Goal: Task Accomplishment & Management: Complete application form

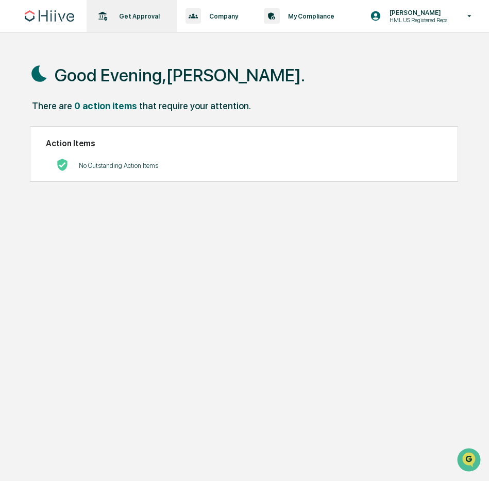
click at [137, 20] on p "Get Approval" at bounding box center [138, 16] width 54 height 8
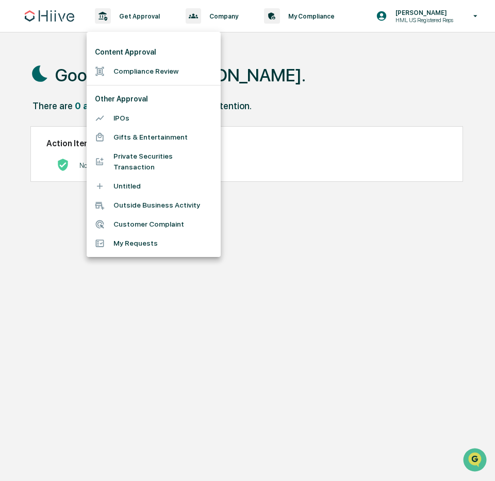
click at [130, 68] on li "Compliance Review" at bounding box center [154, 71] width 134 height 19
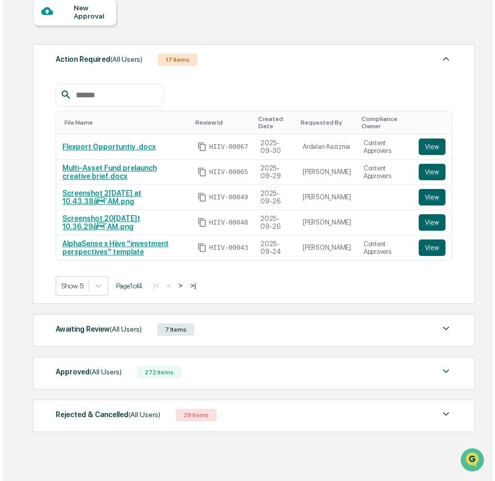
scroll to position [104, 0]
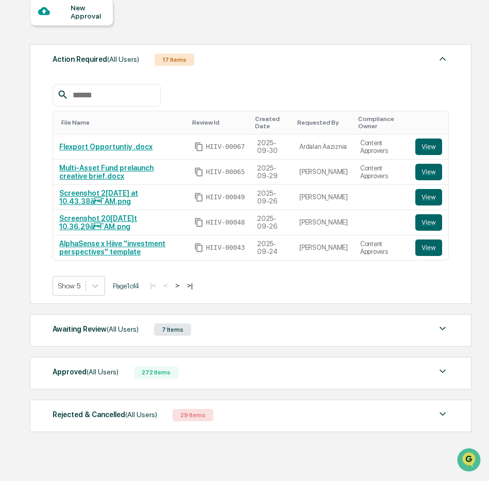
click at [78, 8] on div "New Approval" at bounding box center [88, 12] width 35 height 16
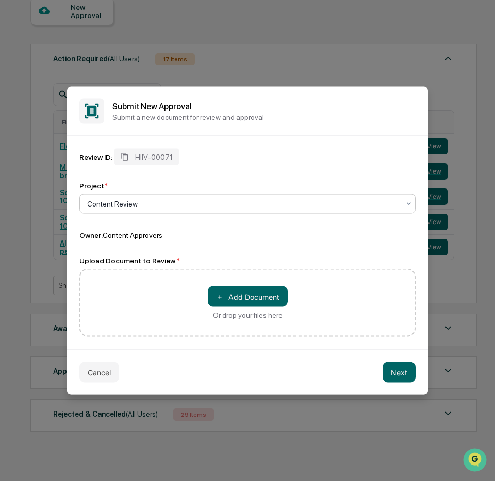
click at [163, 203] on div at bounding box center [243, 204] width 312 height 10
click at [261, 299] on button "＋ Add Document" at bounding box center [248, 297] width 80 height 21
click at [261, 304] on button "＋ Add Document" at bounding box center [248, 297] width 80 height 21
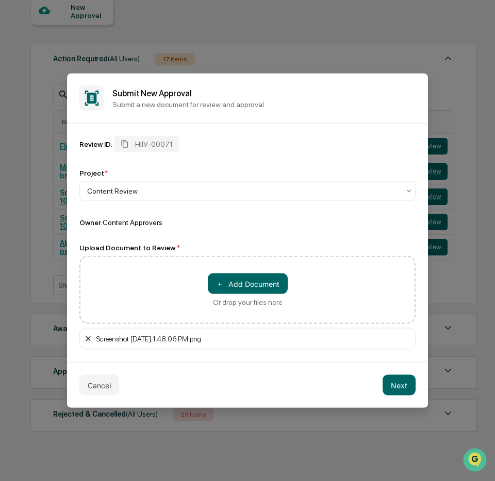
click at [91, 339] on icon at bounding box center [88, 339] width 8 height 8
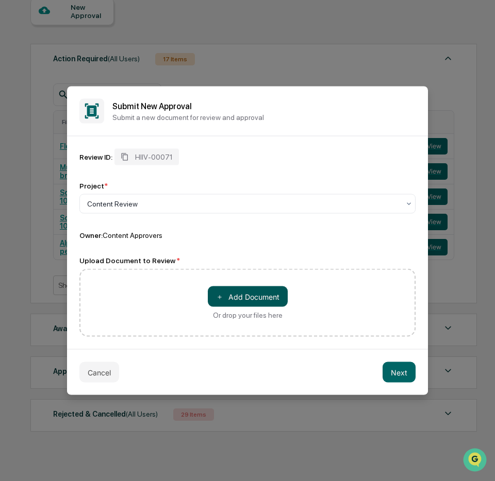
click at [243, 303] on button "＋ Add Document" at bounding box center [248, 297] width 80 height 21
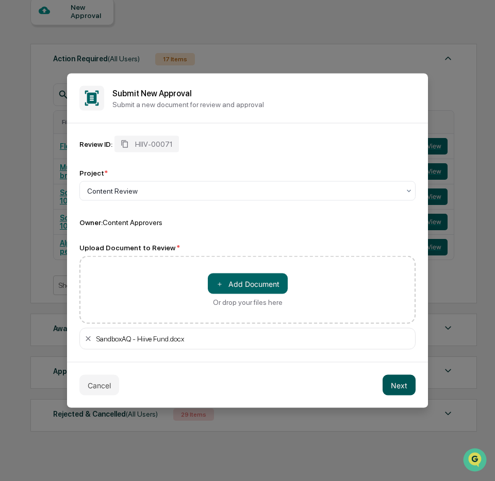
click at [399, 387] on button "Next" at bounding box center [398, 385] width 33 height 21
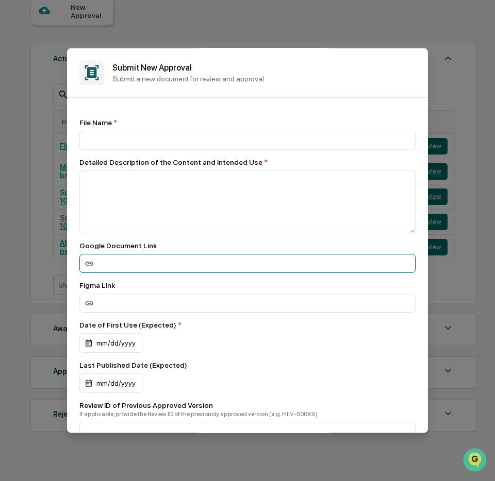
click at [160, 264] on input at bounding box center [247, 263] width 336 height 19
paste input "**********"
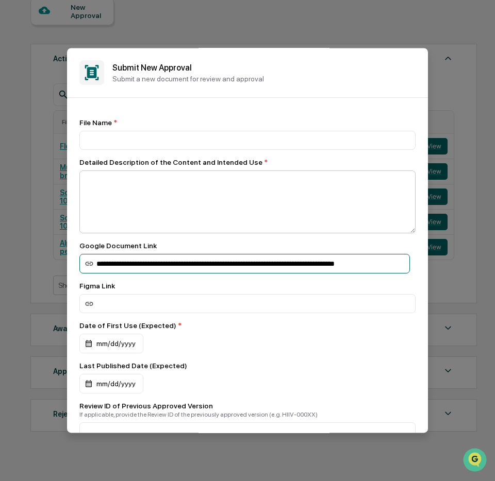
type input "**********"
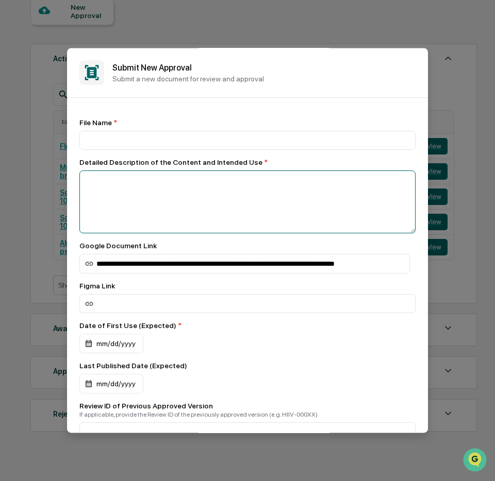
click at [161, 224] on textarea at bounding box center [247, 202] width 336 height 63
type textarea "**********"
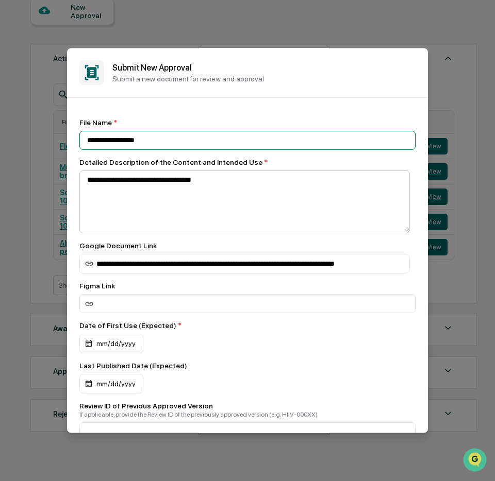
type input "**********"
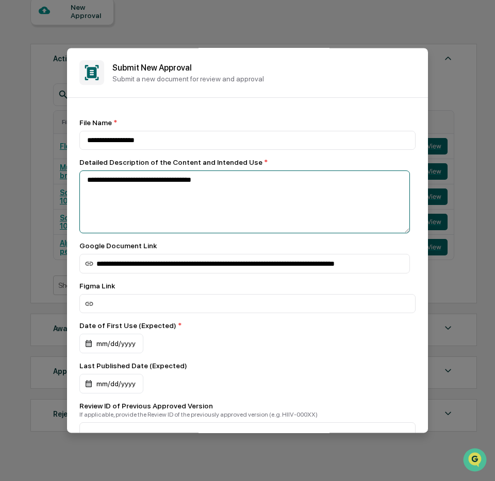
click at [202, 203] on textarea "**********" at bounding box center [244, 202] width 330 height 63
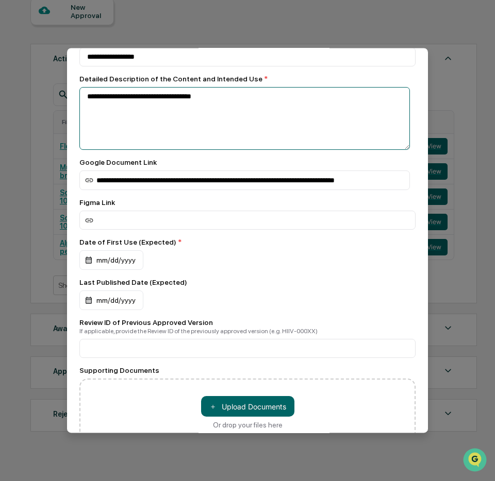
scroll to position [89, 0]
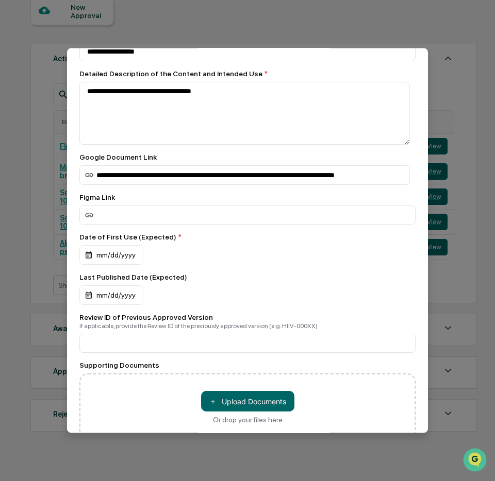
click at [127, 246] on div "Date of First Use (Expected) * mm/dd/yyyy" at bounding box center [247, 249] width 336 height 32
click at [129, 256] on div "mm/dd/yyyy" at bounding box center [111, 255] width 64 height 20
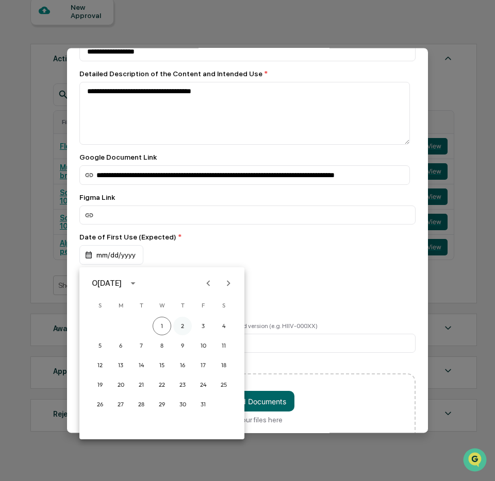
click at [179, 328] on button "2" at bounding box center [182, 326] width 19 height 19
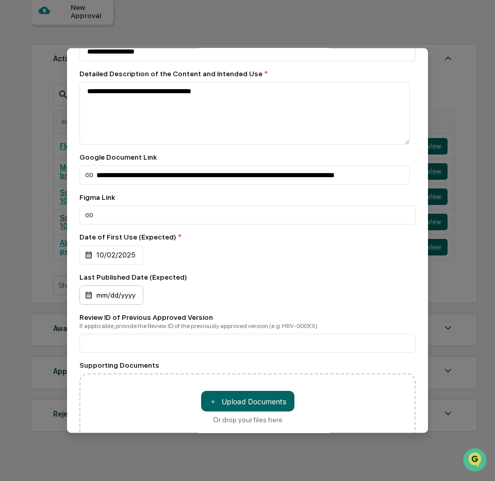
click at [112, 298] on div "mm/dd/yyyy" at bounding box center [111, 296] width 64 height 20
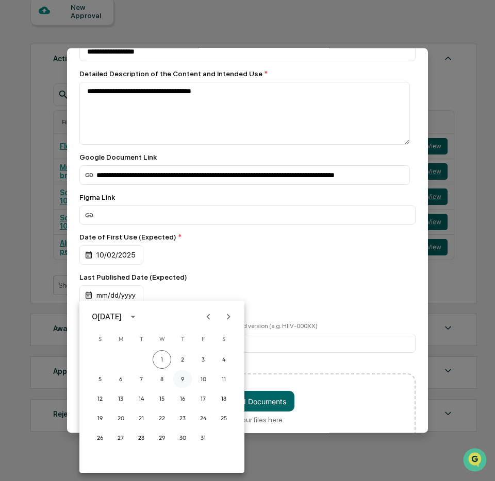
click at [186, 377] on button "9" at bounding box center [182, 379] width 19 height 19
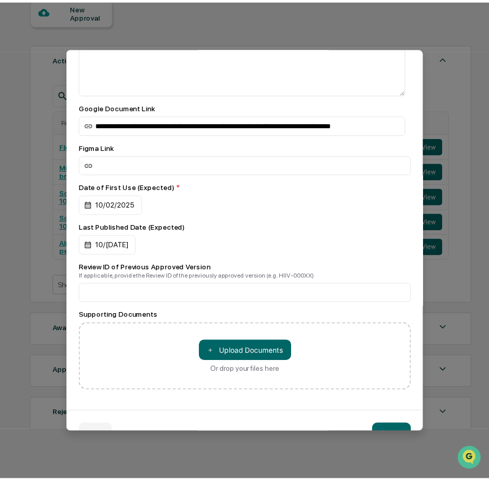
scroll to position [168, 0]
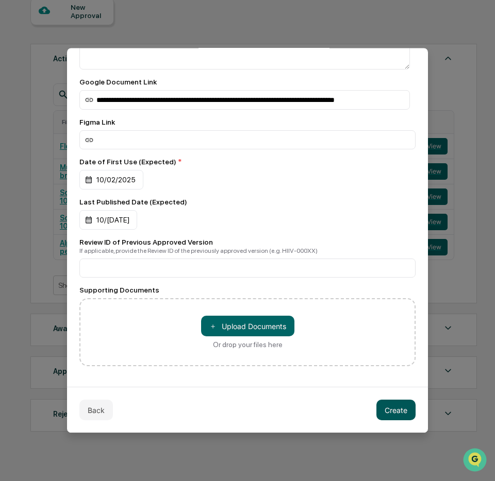
click at [392, 412] on button "Create" at bounding box center [395, 410] width 39 height 21
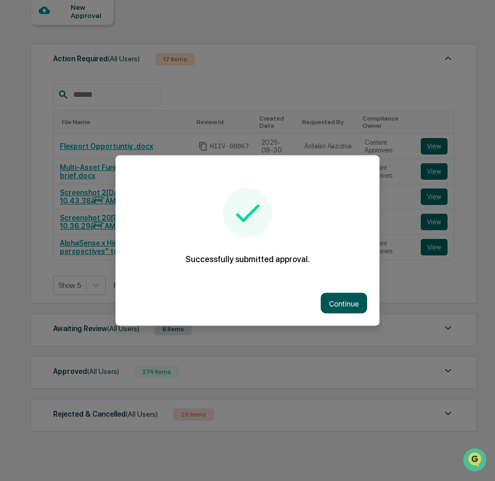
click at [339, 299] on button "Continue" at bounding box center [344, 303] width 46 height 21
